Goal: Navigation & Orientation: Find specific page/section

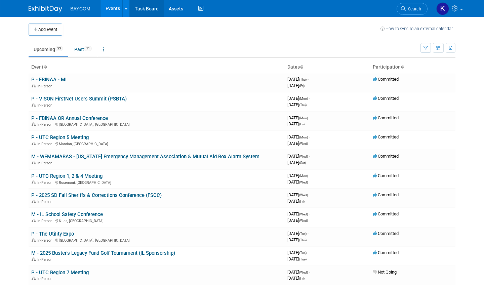
click at [146, 8] on link "Task Board" at bounding box center [147, 8] width 34 height 17
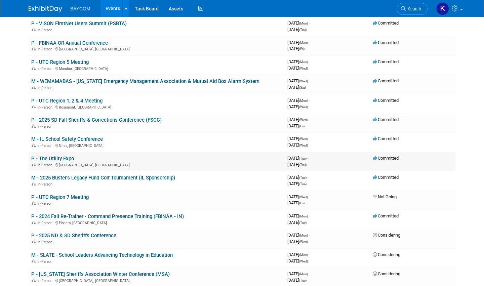
scroll to position [78, 0]
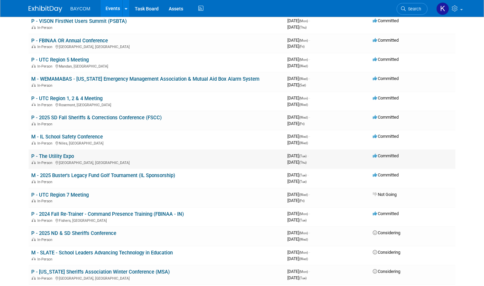
click at [62, 156] on link "P - The Utility Expo" at bounding box center [52, 156] width 43 height 6
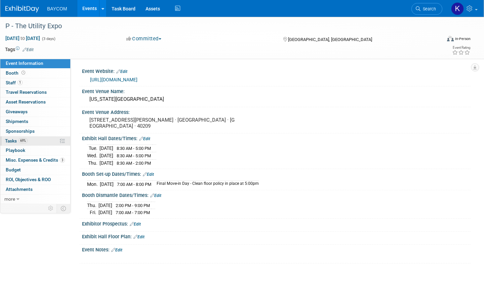
click at [39, 141] on link "69% Tasks 69%" at bounding box center [35, 141] width 70 height 9
